Goal: Check status: Check status

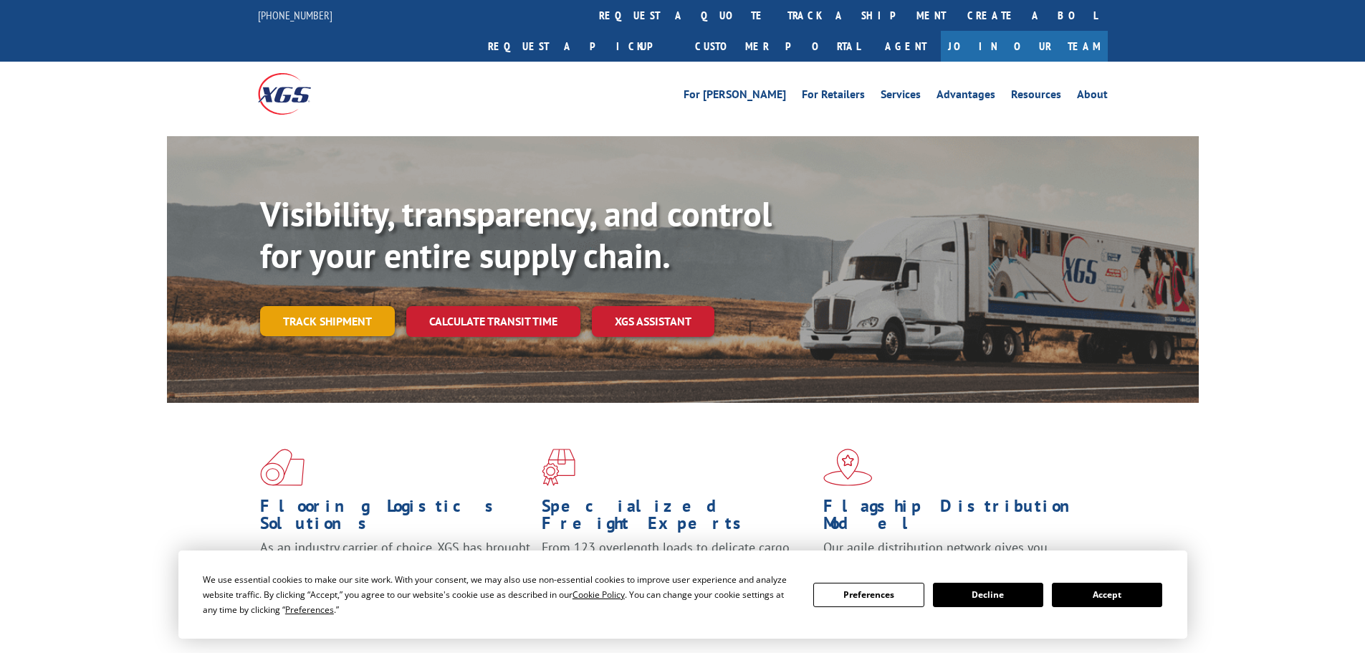
click at [348, 306] on link "Track shipment" at bounding box center [327, 321] width 135 height 30
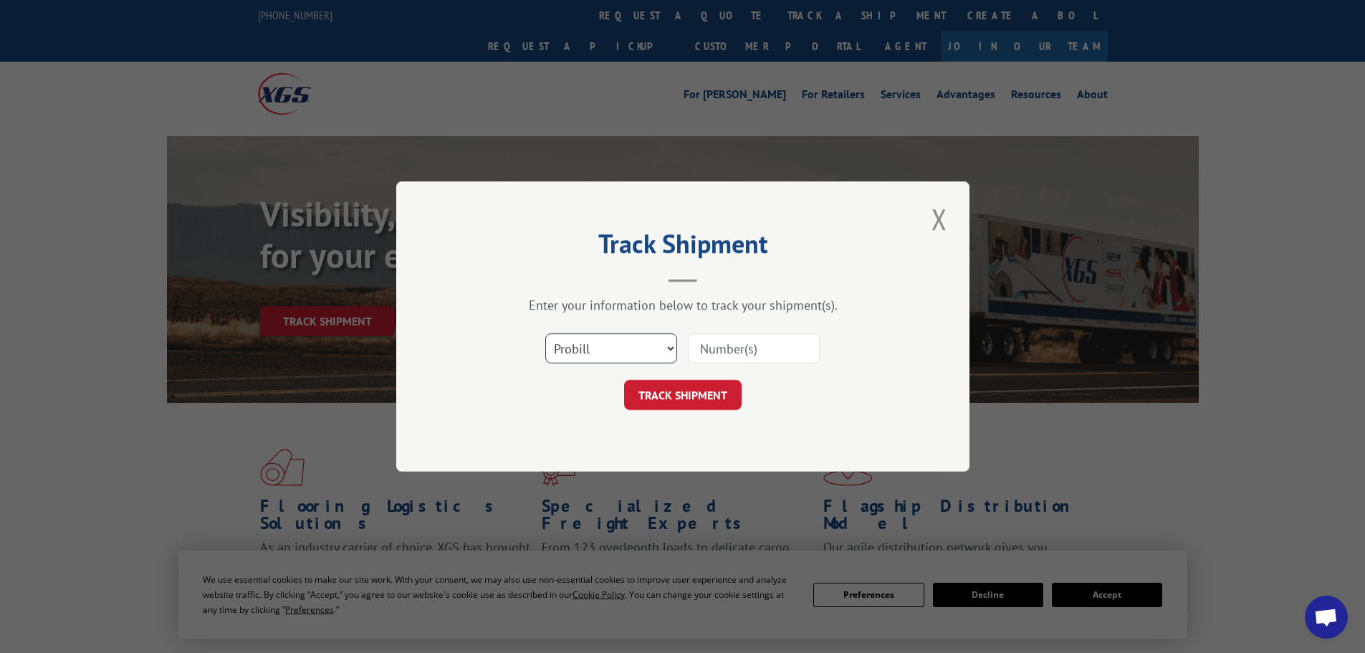
click at [588, 343] on select "Select category... Probill BOL PO" at bounding box center [611, 348] width 132 height 30
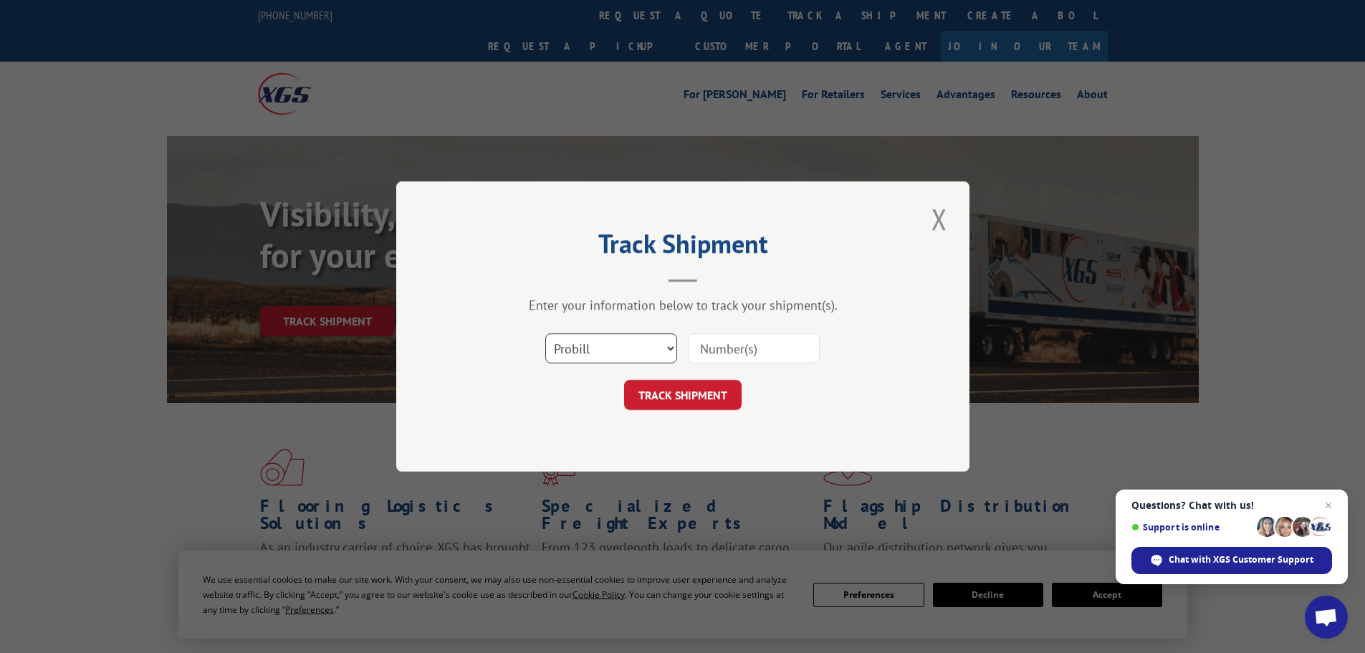
click at [545, 333] on select "Select category... Probill BOL PO" at bounding box center [611, 348] width 132 height 30
click at [613, 348] on select "Select category... Probill BOL PO" at bounding box center [611, 348] width 132 height 30
select select "bol"
click at [545, 333] on select "Select category... Probill BOL PO" at bounding box center [611, 348] width 132 height 30
click at [712, 355] on input at bounding box center [754, 348] width 132 height 30
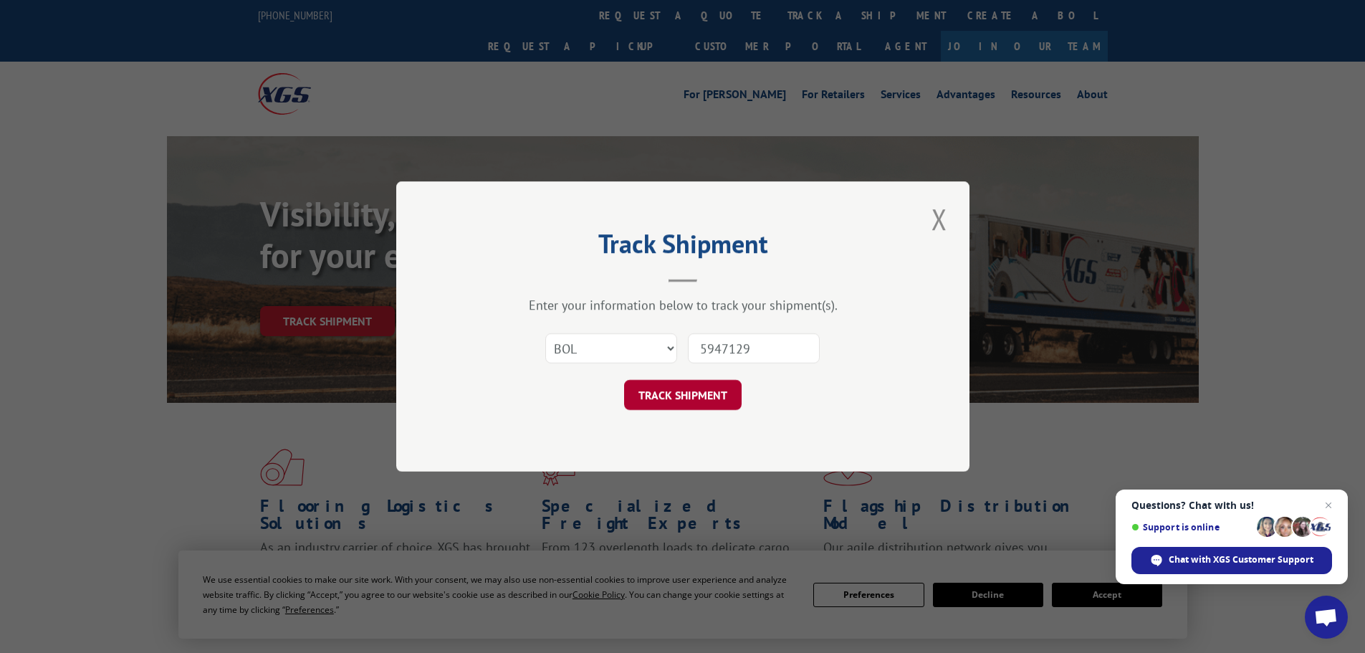
type input "5947129"
click at [714, 385] on button "TRACK SHIPMENT" at bounding box center [683, 395] width 118 height 30
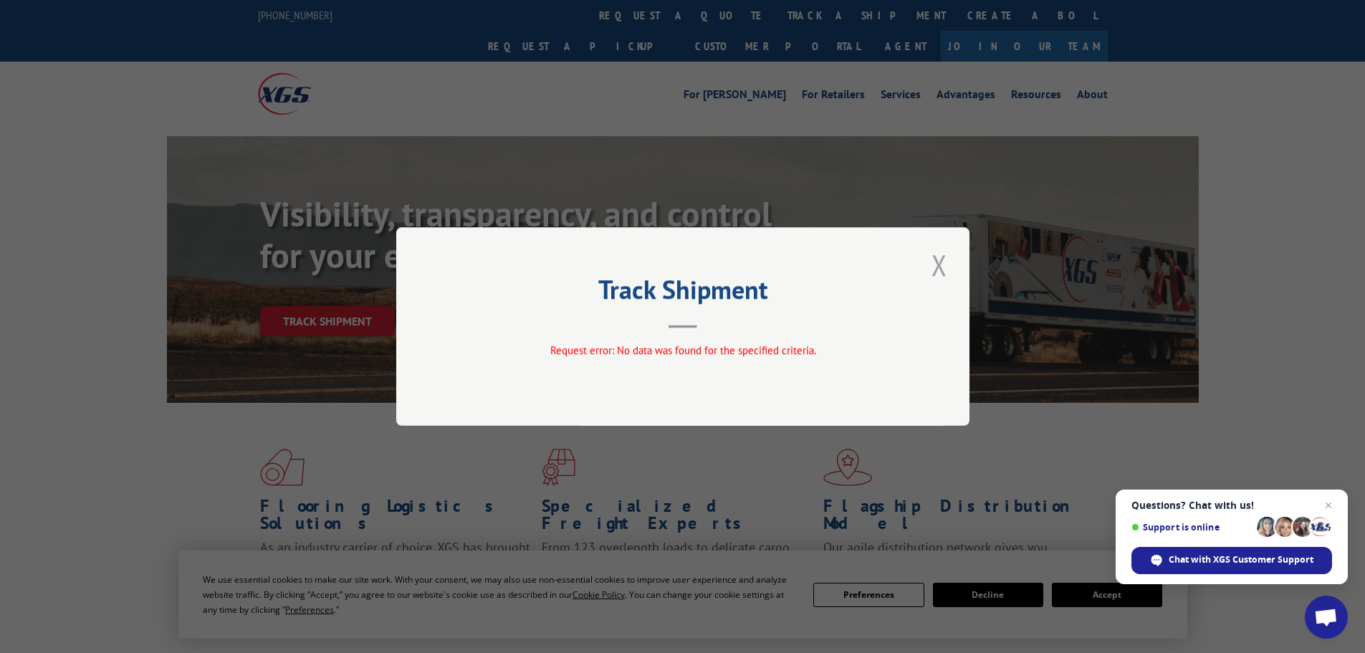
click at [936, 267] on button "Close modal" at bounding box center [939, 264] width 24 height 39
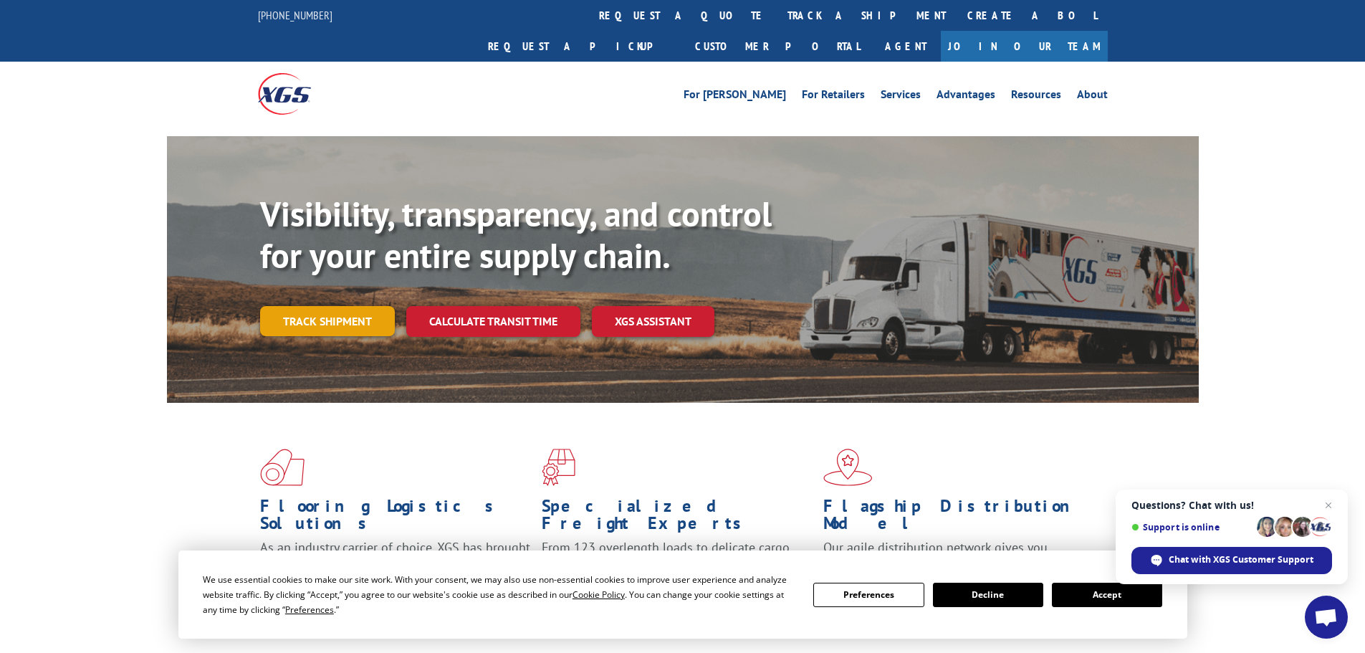
click at [325, 306] on link "Track shipment" at bounding box center [327, 321] width 135 height 30
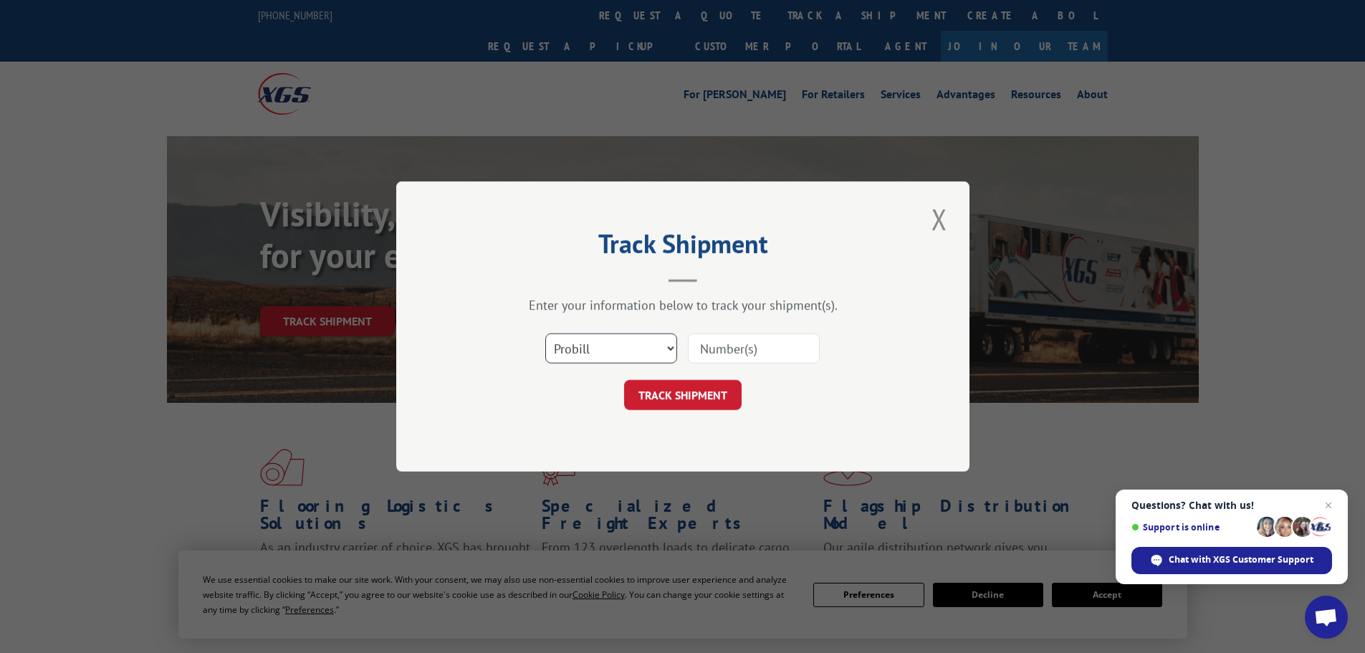
drag, startPoint x: 670, startPoint y: 346, endPoint x: 688, endPoint y: 345, distance: 18.0
click at [670, 346] on select "Select category... Probill BOL PO" at bounding box center [611, 348] width 132 height 30
click at [720, 355] on input at bounding box center [754, 348] width 132 height 30
type input "14012424"
click at [686, 403] on button "TRACK SHIPMENT" at bounding box center [683, 395] width 118 height 30
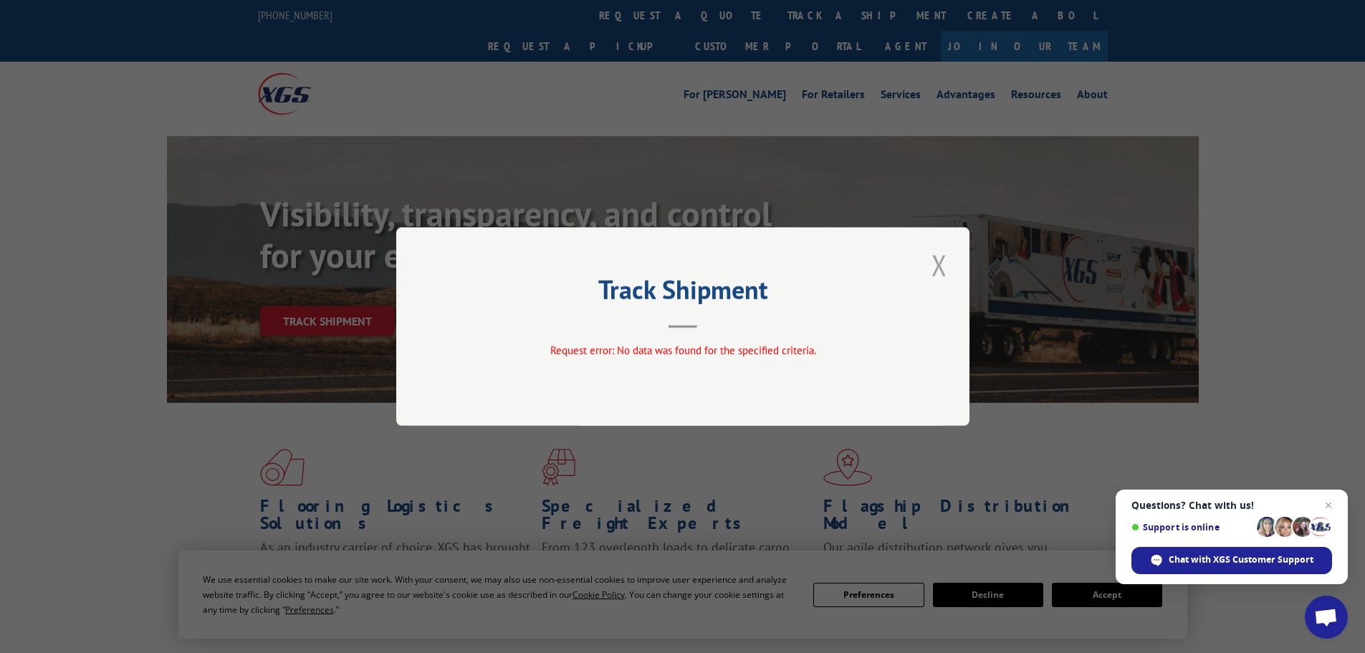
click at [941, 257] on button "Close modal" at bounding box center [939, 264] width 24 height 39
